Goal: Task Accomplishment & Management: Manage account settings

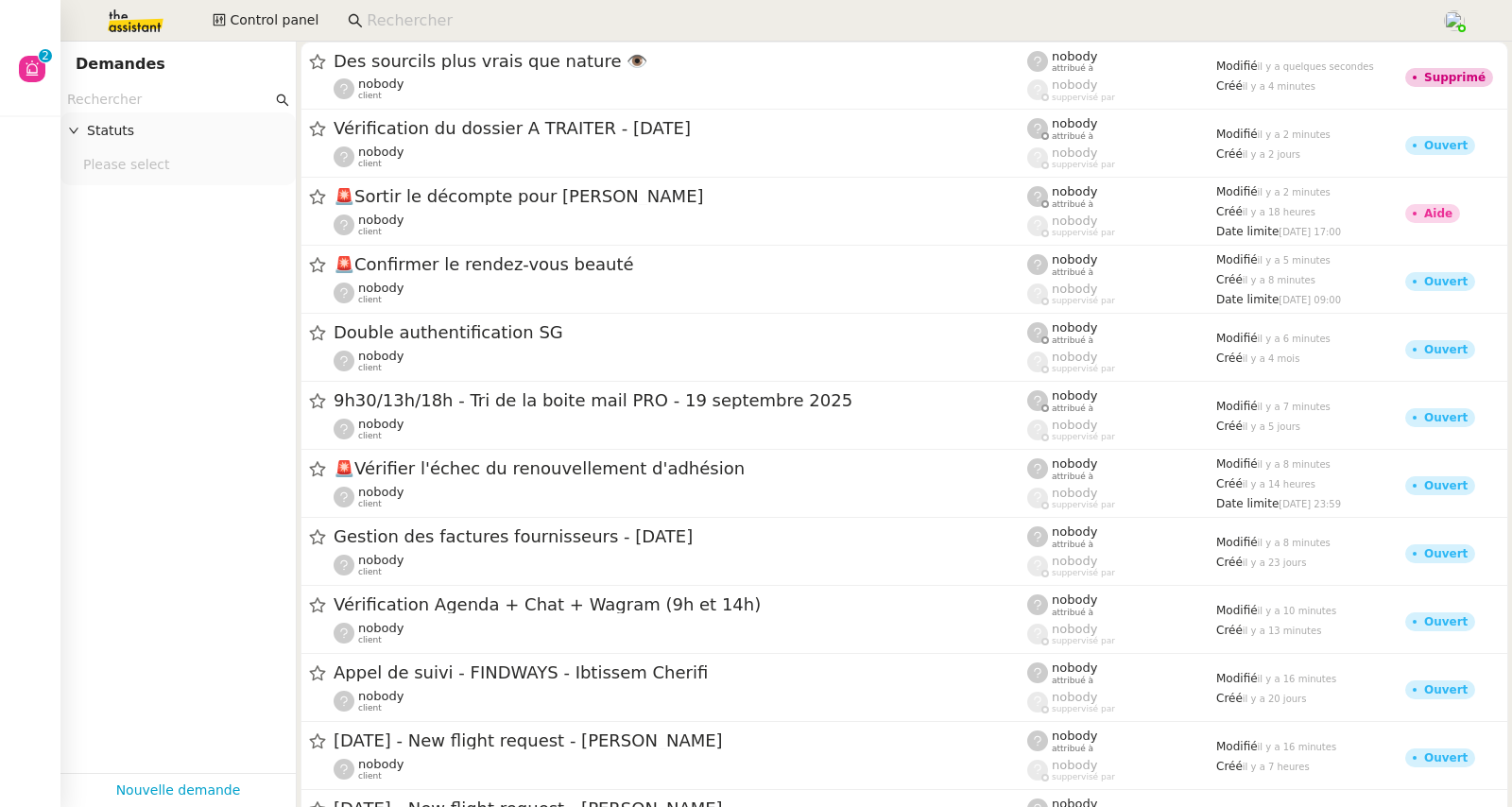
click at [504, 20] on input at bounding box center [893, 22] width 1055 height 26
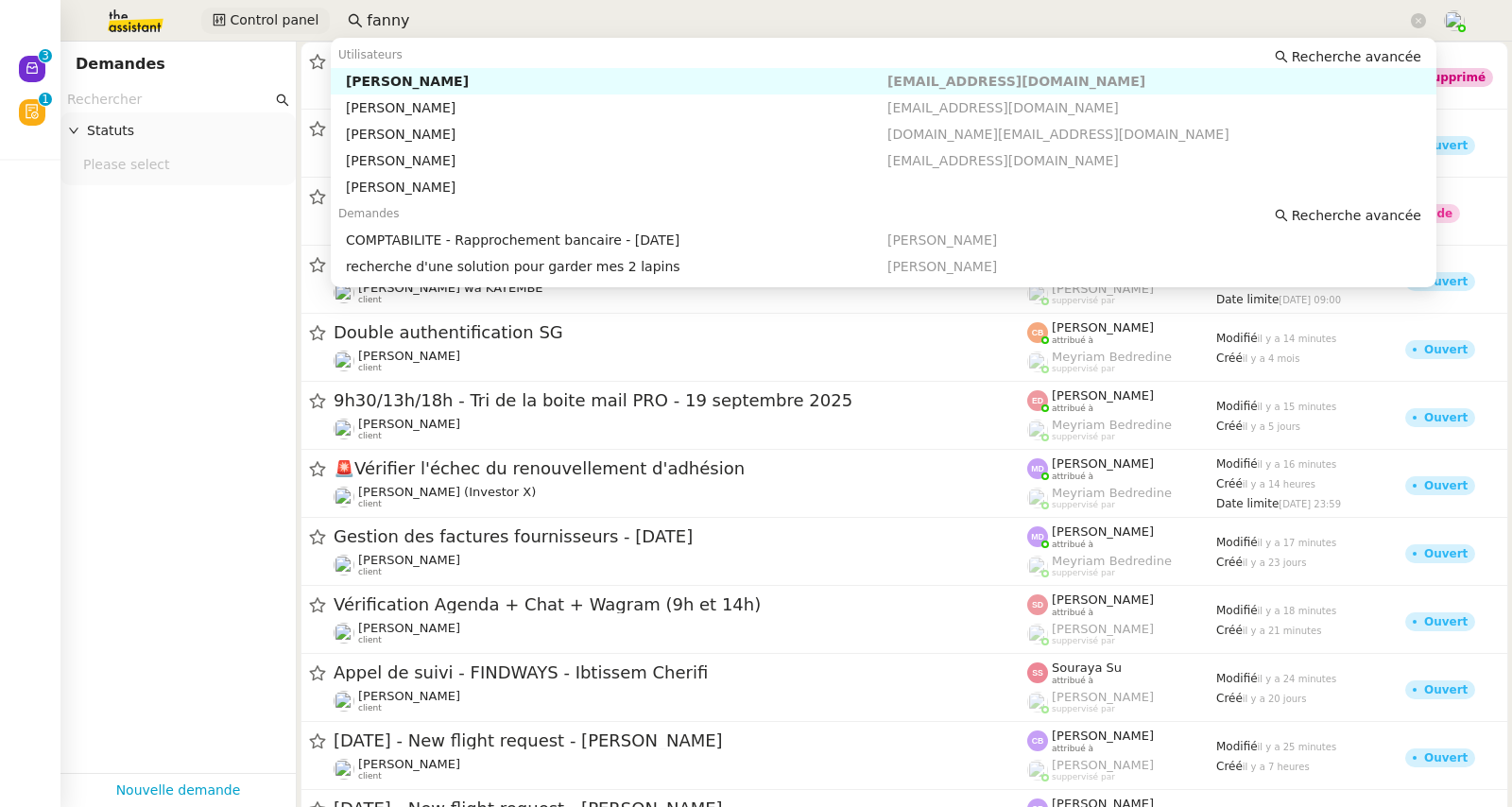
drag, startPoint x: 457, startPoint y: 20, endPoint x: 319, endPoint y: 20, distance: 138.0
click at [319, 20] on div "Control panel fanny" at bounding box center [756, 21] width 1418 height 42
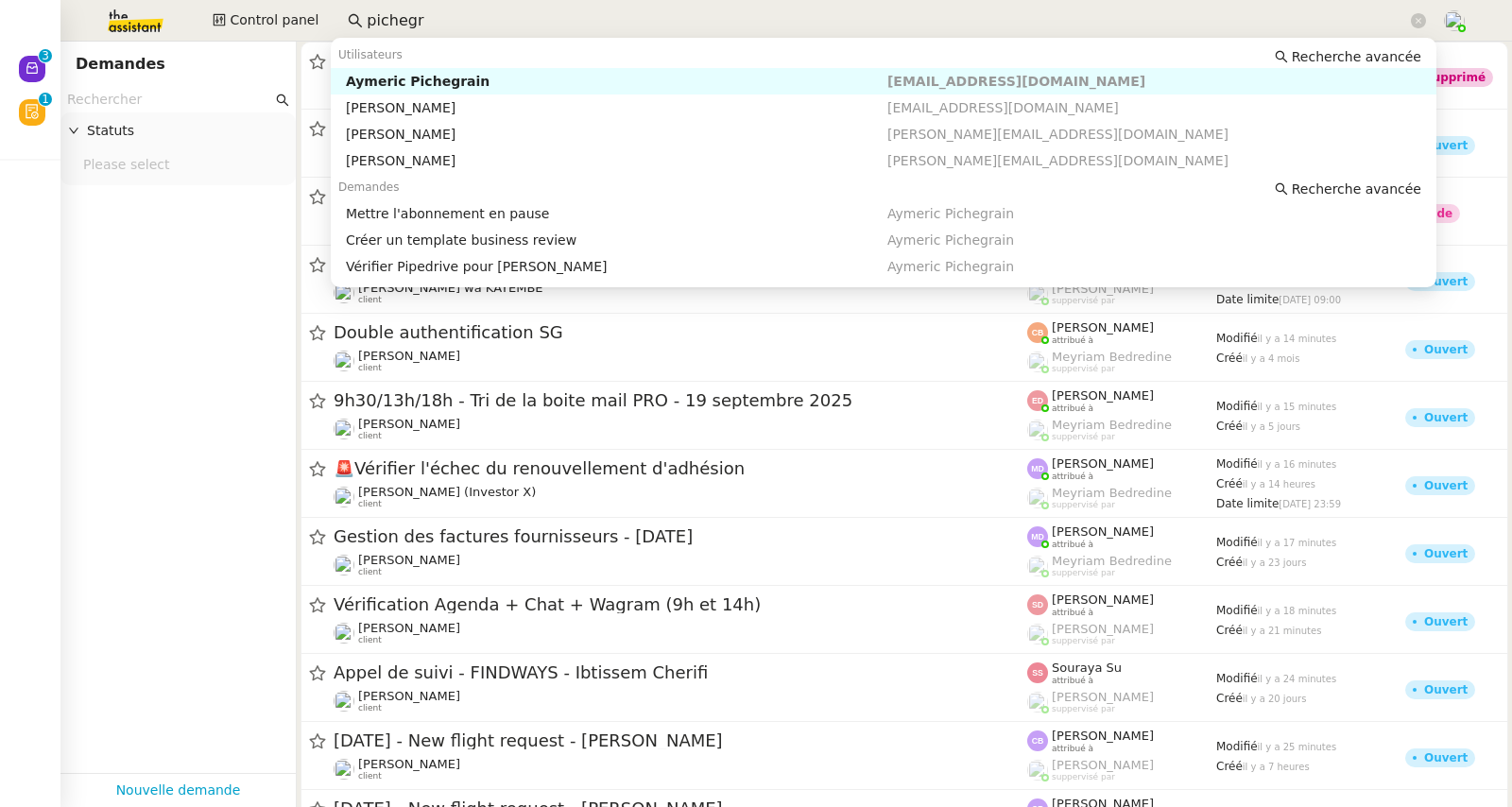
click at [396, 85] on div "Aymeric Pichegrain" at bounding box center [616, 80] width 541 height 17
type input "pichegr"
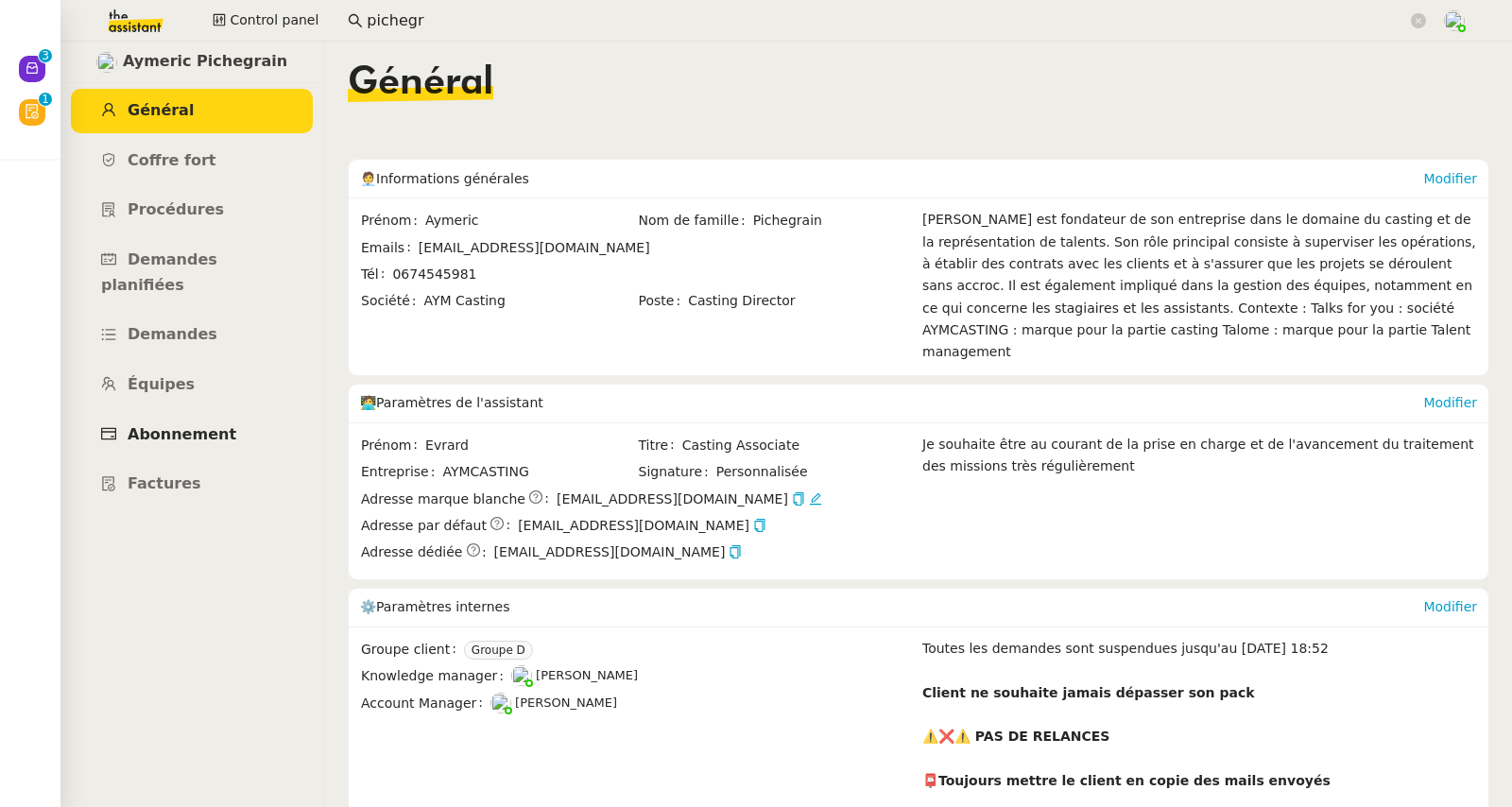
click at [178, 425] on span "Abonnement" at bounding box center [181, 434] width 108 height 18
